Goal: Task Accomplishment & Management: Use online tool/utility

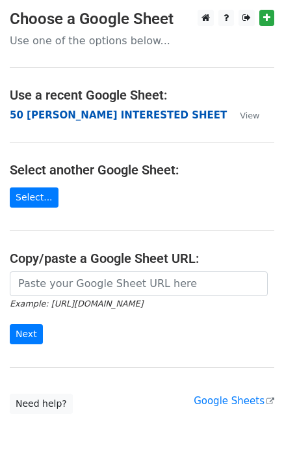
click at [50, 114] on strong "50 [PERSON_NAME] INTERESTED SHEET" at bounding box center [118, 115] width 217 height 12
click at [127, 116] on strong "50 KEVIN INTERESTED SHEET" at bounding box center [118, 115] width 217 height 12
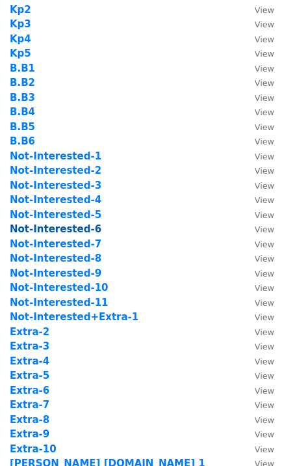
scroll to position [347, 0]
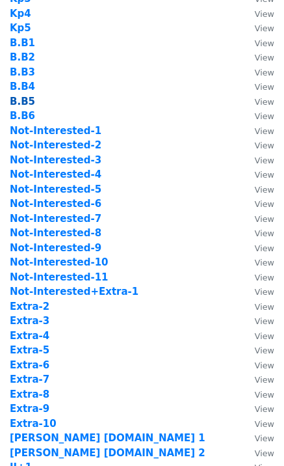
click at [27, 101] on strong "B.B5" at bounding box center [22, 102] width 25 height 12
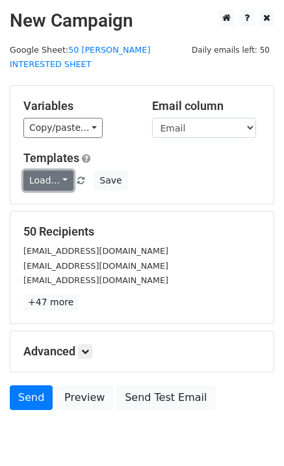
click at [52, 170] on link "Load..." at bounding box center [48, 180] width 50 height 20
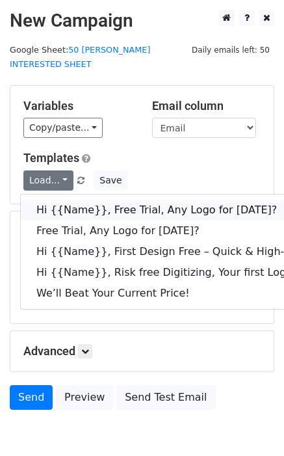
click at [70, 200] on link "Hi {{Name}}, Free Trial, Any Logo for [DATE]?" at bounding box center [207, 210] width 373 height 21
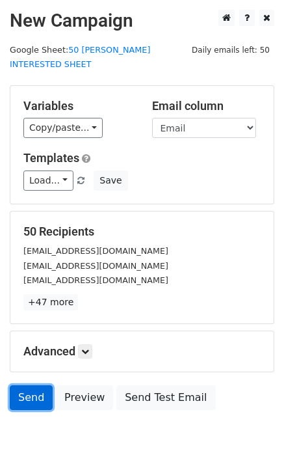
click at [32, 385] on link "Send" at bounding box center [31, 397] width 43 height 25
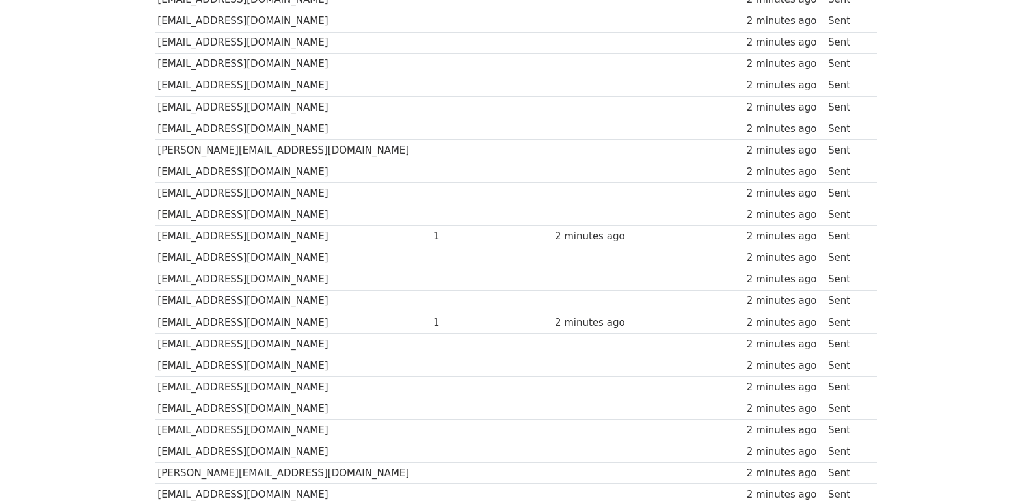
scroll to position [867, 0]
